Goal: Task Accomplishment & Management: Manage account settings

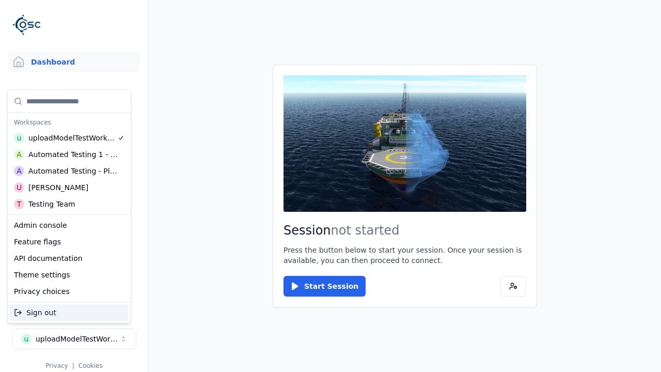
click at [69, 171] on div "Automated Testing - Playwright" at bounding box center [72, 171] width 89 height 10
click at [330, 186] on html "Support Dashboard Assets 3D Models Scenes Datasets Recordings Support Documenta…" at bounding box center [330, 186] width 661 height 372
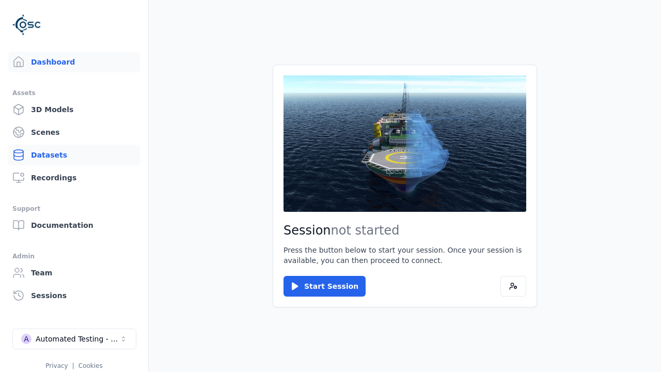
click at [74, 155] on link "Datasets" at bounding box center [74, 155] width 132 height 21
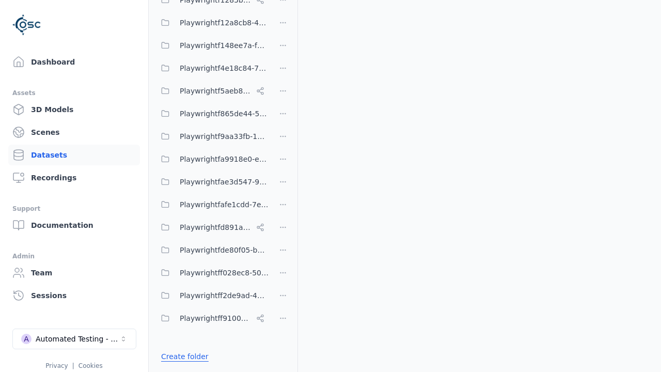
click at [181, 356] on link "Create folder" at bounding box center [184, 356] width 47 height 10
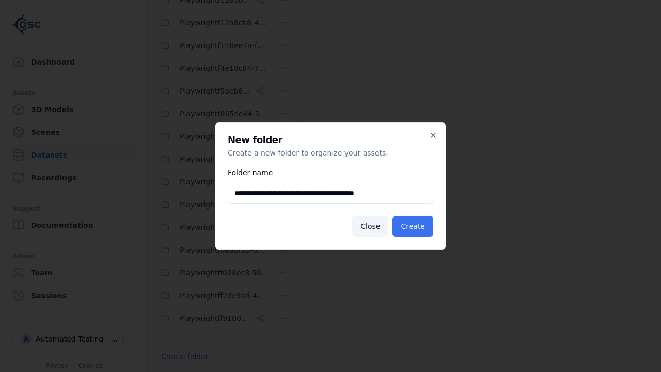
type input "**********"
click at [414, 226] on button "Create" at bounding box center [412, 226] width 41 height 21
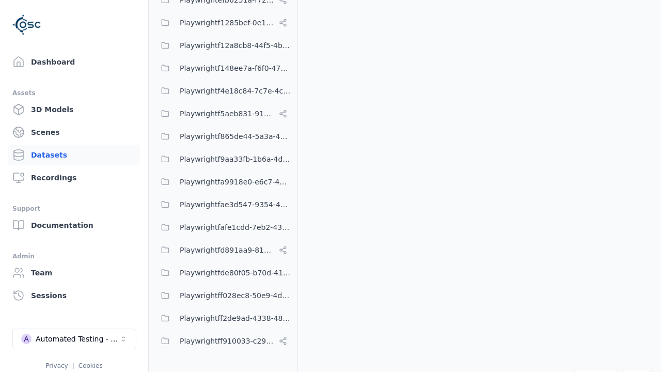
scroll to position [7585, 0]
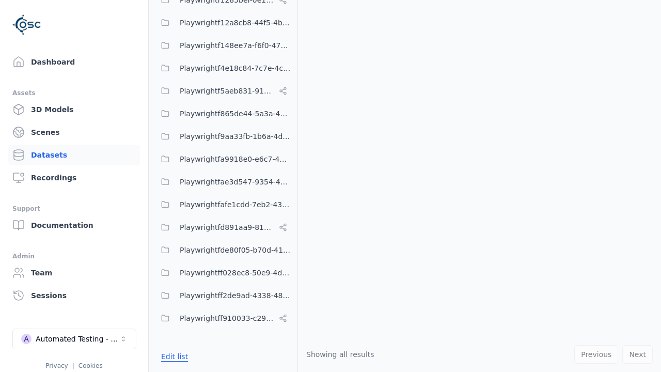
click at [172, 356] on button "Edit list" at bounding box center [174, 356] width 39 height 19
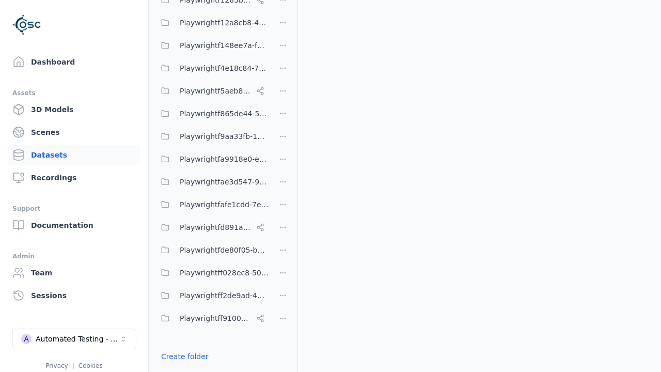
click at [283, 186] on html "Support Dashboard Assets 3D Models Scenes Datasets Recordings Support Documenta…" at bounding box center [330, 186] width 661 height 372
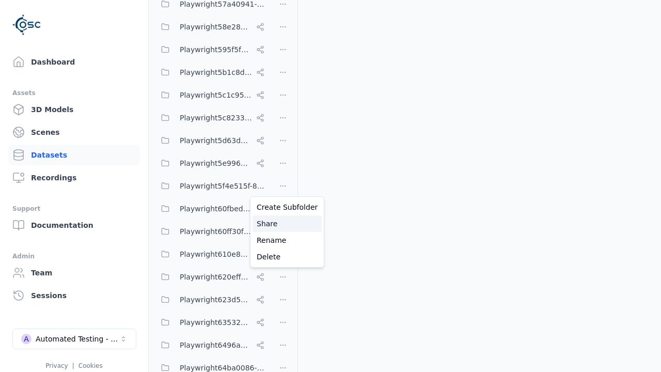
click at [283, 223] on div "Share" at bounding box center [286, 223] width 69 height 17
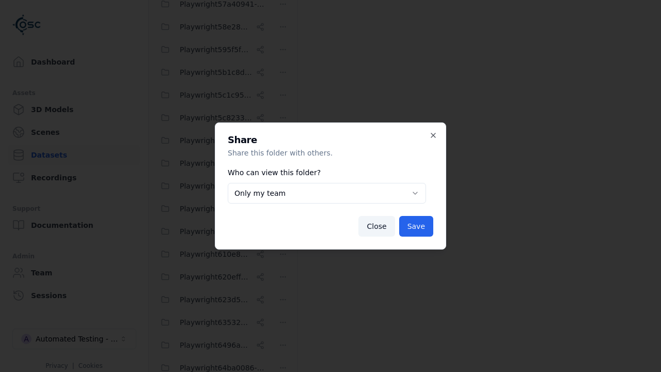
click at [327, 193] on body "Support Dashboard Assets 3D Models Scenes Datasets Recordings Support Documenta…" at bounding box center [330, 186] width 661 height 372
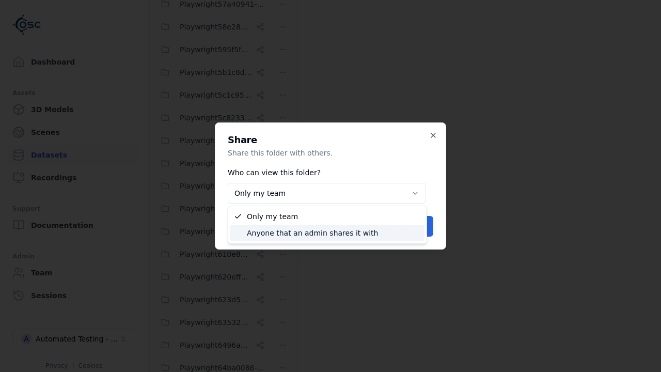
select select "****"
click at [418, 226] on button "Save" at bounding box center [416, 226] width 34 height 21
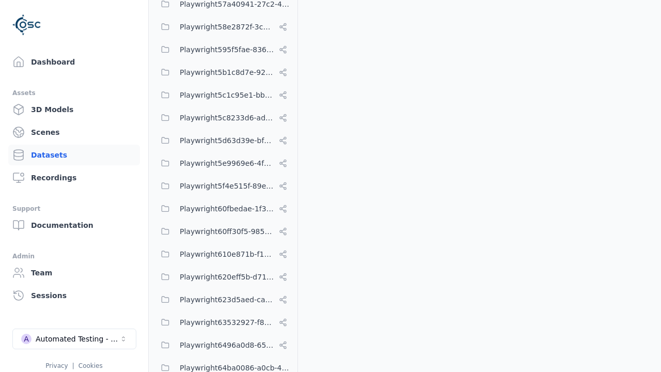
scroll to position [7585, 0]
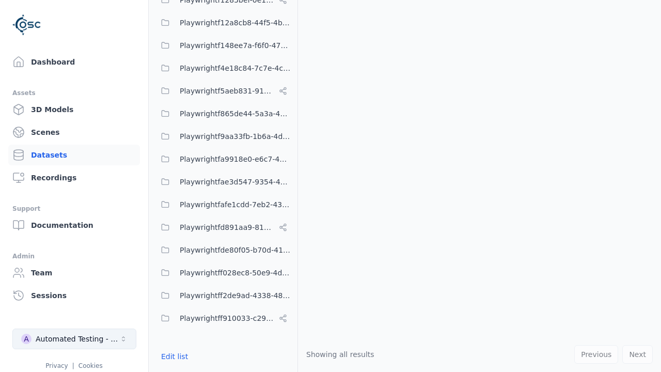
click at [74, 339] on div "Automated Testing - Playwright" at bounding box center [78, 338] width 84 height 10
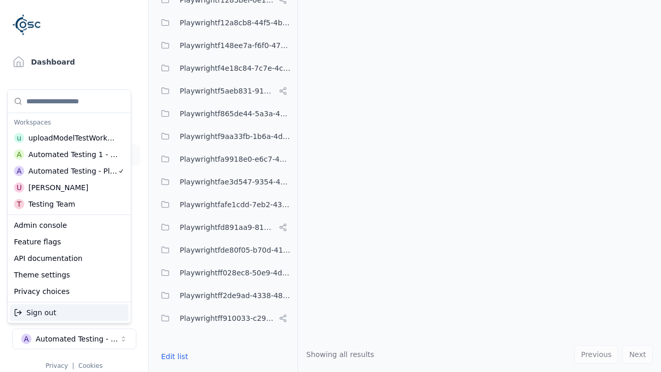
click at [69, 154] on div "Automated Testing 1 - Playwright" at bounding box center [73, 154] width 90 height 10
click at [330, 186] on html "Support Dashboard Assets 3D Models Scenes Datasets Recordings Support Documenta…" at bounding box center [330, 186] width 661 height 372
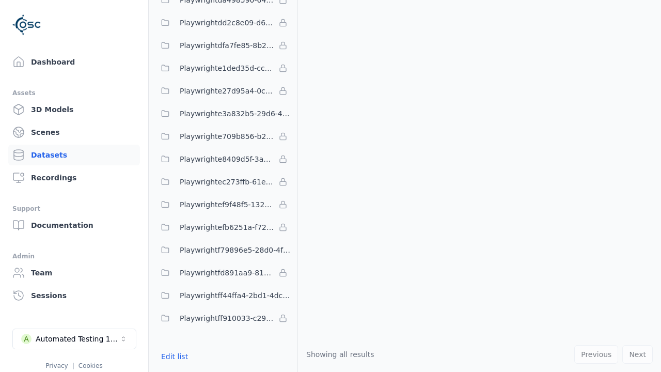
scroll to position [3043, 0]
click at [172, 356] on button "Edit list" at bounding box center [174, 356] width 39 height 19
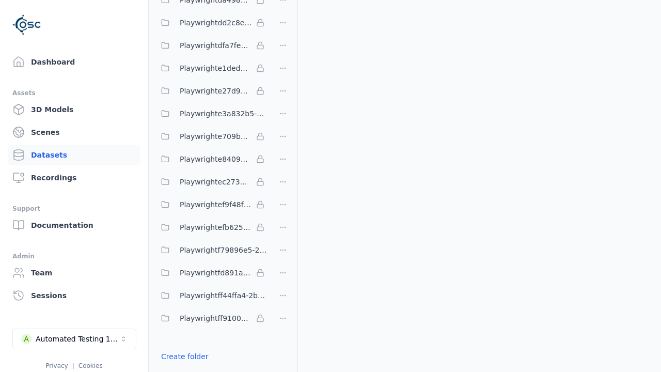
click at [206, 370] on link "Import shared folder (legacy)" at bounding box center [214, 375] width 106 height 10
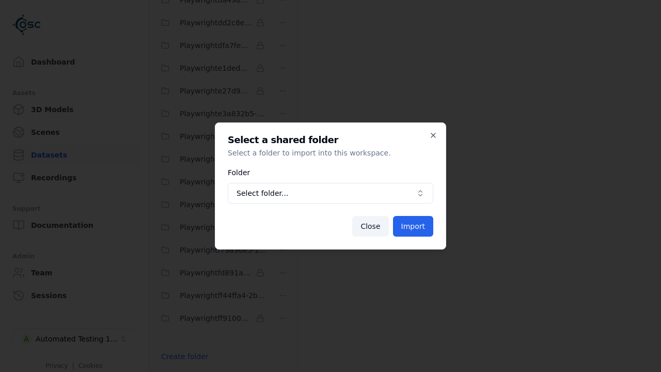
scroll to position [3081, 0]
click at [330, 193] on span "Select folder..." at bounding box center [323, 193] width 175 height 10
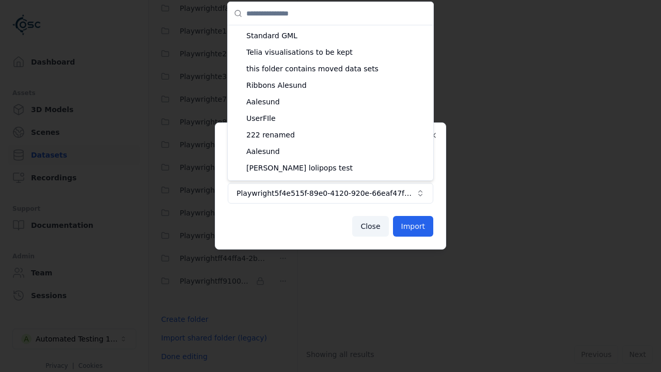
scroll to position [455, 0]
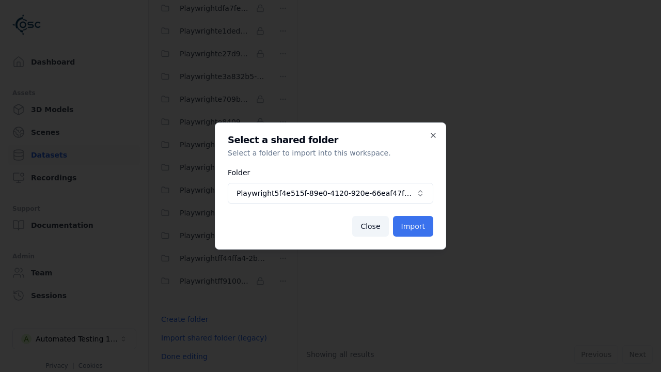
click at [414, 226] on button "Import" at bounding box center [413, 226] width 40 height 21
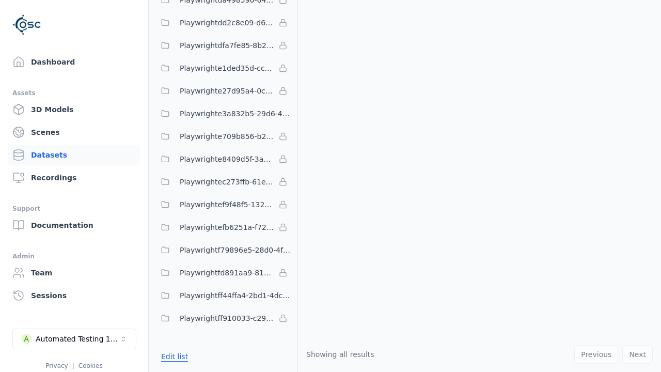
click at [172, 356] on button "Edit list" at bounding box center [174, 356] width 39 height 19
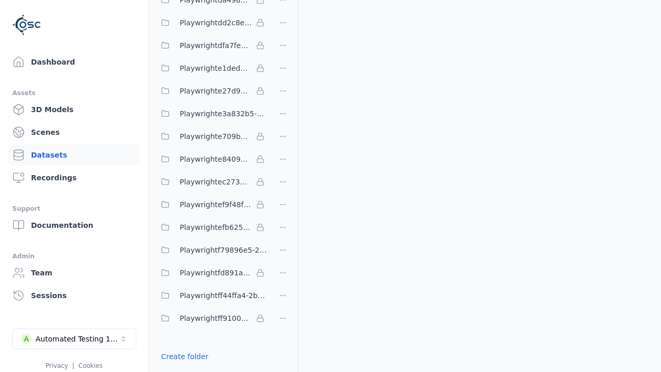
click at [283, 186] on html "Support Dashboard Assets 3D Models Scenes Datasets Recordings Support Documenta…" at bounding box center [330, 186] width 661 height 372
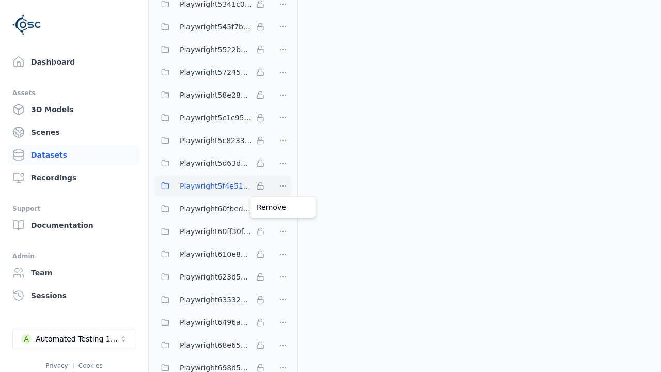
click at [330, 186] on html "Support Dashboard Assets 3D Models Scenes Datasets Recordings Support Documenta…" at bounding box center [330, 186] width 661 height 372
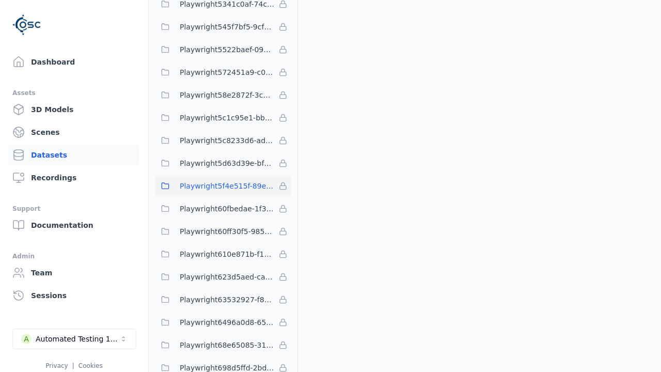
scroll to position [3066, 0]
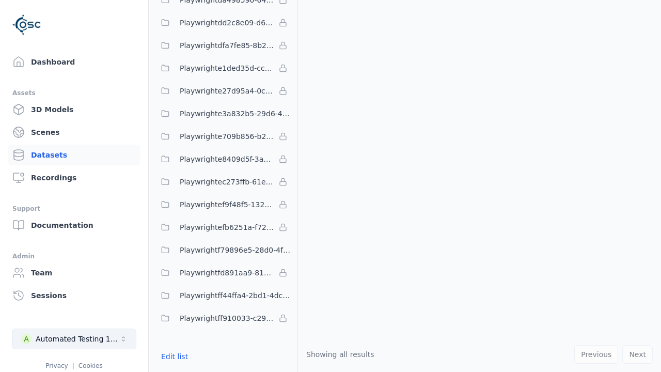
click at [74, 339] on div "Automated Testing 1 - Playwright" at bounding box center [78, 338] width 84 height 10
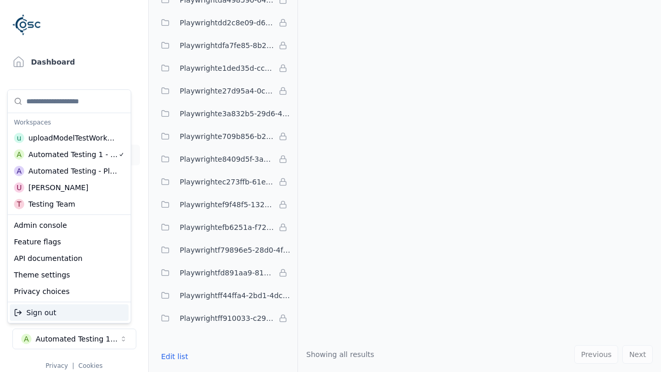
click at [69, 171] on div "Automated Testing - Playwright" at bounding box center [72, 171] width 89 height 10
click at [330, 186] on html "Support Dashboard Assets 3D Models Scenes Datasets Recordings Support Documenta…" at bounding box center [330, 186] width 661 height 372
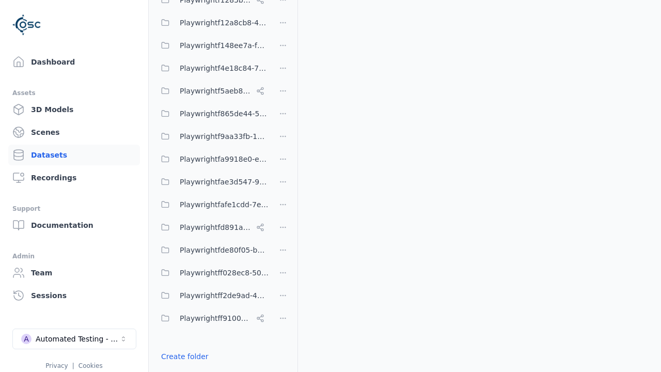
click at [283, 186] on html "Support Dashboard Assets 3D Models Scenes Datasets Recordings Support Documenta…" at bounding box center [330, 186] width 661 height 372
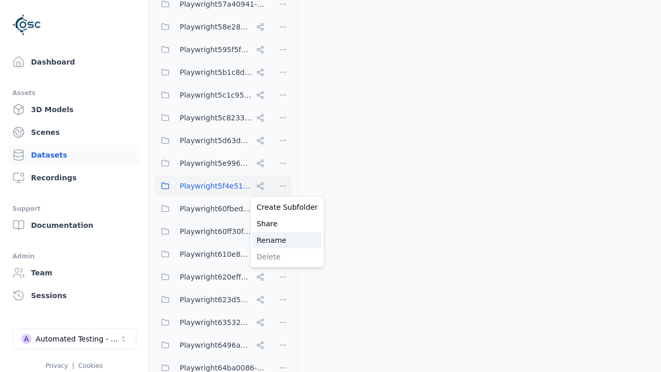
click at [283, 240] on div "Rename" at bounding box center [286, 240] width 69 height 17
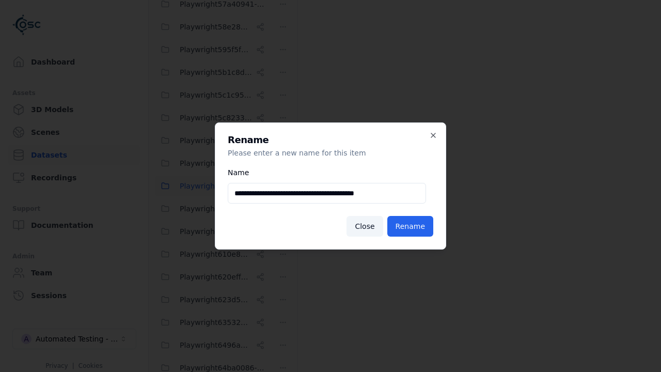
click at [327, 193] on input "**********" at bounding box center [327, 193] width 198 height 21
type input "**********"
click at [412, 226] on button "Rename" at bounding box center [410, 226] width 46 height 21
